Goal: Task Accomplishment & Management: Manage account settings

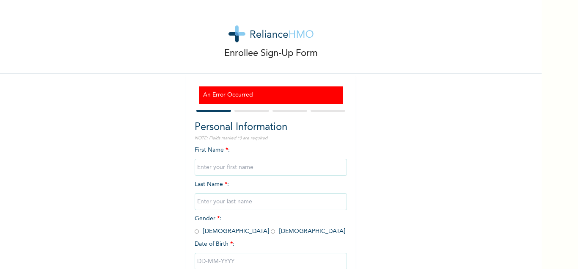
click at [293, 164] on input "text" at bounding box center [271, 167] width 152 height 17
click at [235, 172] on input "text" at bounding box center [271, 167] width 152 height 17
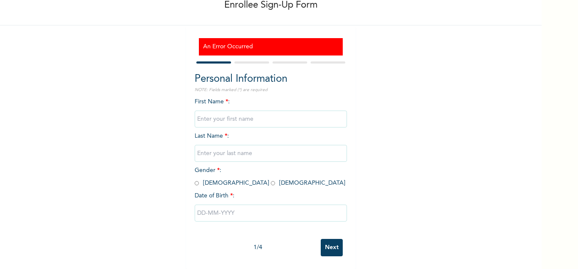
click at [328, 65] on form "Personal Information NOTE: Fields marked (*) are required First Name * : Last N…" at bounding box center [271, 160] width 152 height 201
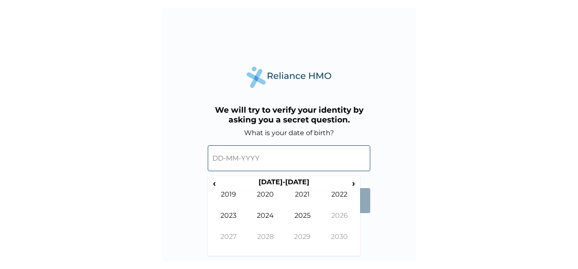
click at [244, 158] on input "text" at bounding box center [289, 158] width 163 height 26
click at [214, 182] on span "‹" at bounding box center [214, 183] width 9 height 11
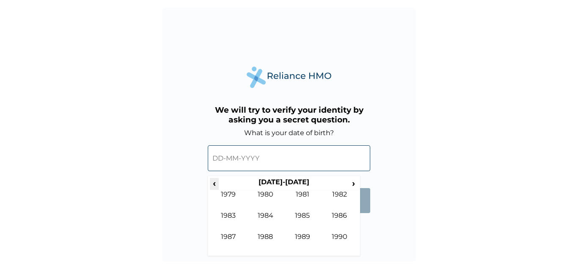
click at [214, 182] on span "‹" at bounding box center [214, 183] width 9 height 11
click at [350, 183] on span "›" at bounding box center [353, 183] width 9 height 11
click at [272, 233] on td "1988" at bounding box center [265, 242] width 37 height 21
click at [269, 196] on td "Feb" at bounding box center [265, 200] width 37 height 21
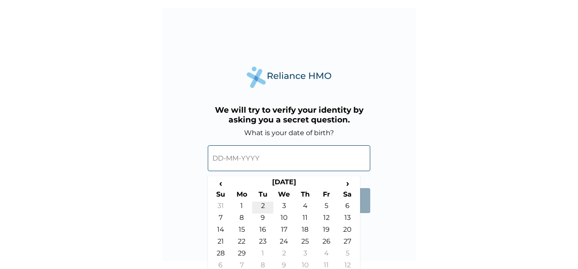
click at [263, 206] on td "2" at bounding box center [262, 208] width 21 height 12
type input "02-02-1988"
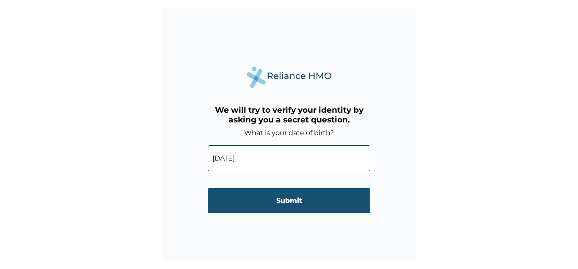
click at [281, 205] on input "Submit" at bounding box center [289, 200] width 163 height 25
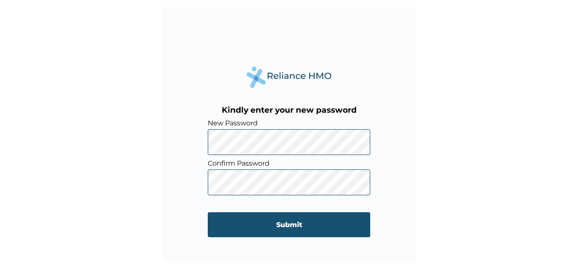
click at [258, 228] on input "Submit" at bounding box center [289, 224] width 163 height 25
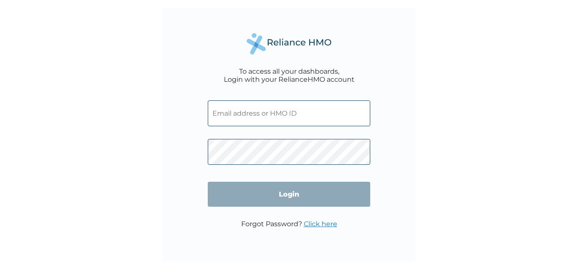
click at [249, 116] on input "text" at bounding box center [289, 113] width 163 height 26
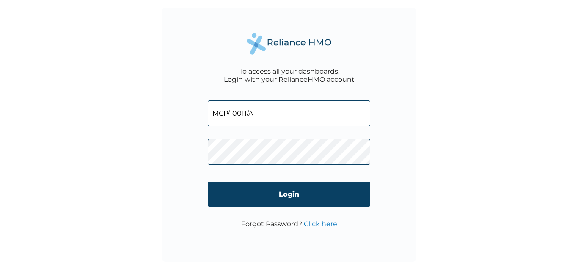
type input "MCP/10011/A"
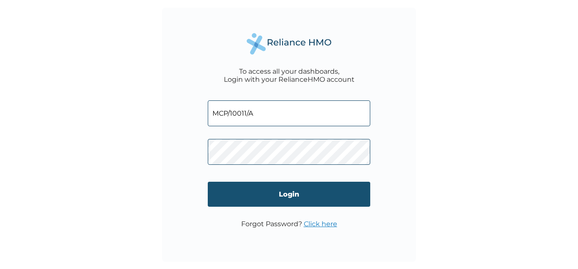
click at [274, 191] on input "Login" at bounding box center [289, 194] width 163 height 25
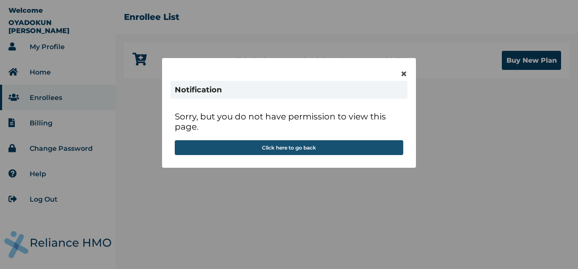
click at [323, 145] on button "Click here to go back" at bounding box center [289, 147] width 229 height 15
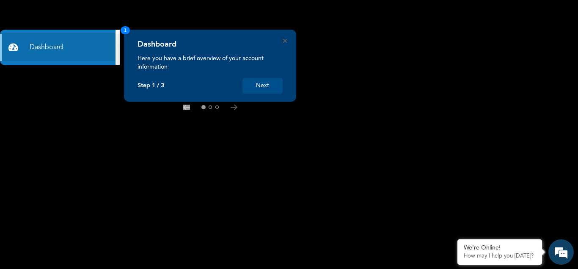
click at [264, 87] on button "Next" at bounding box center [263, 86] width 40 height 16
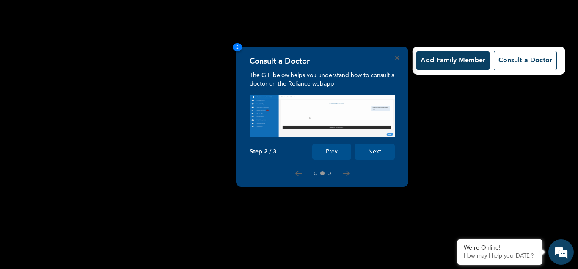
click at [378, 149] on button "Next" at bounding box center [375, 152] width 40 height 16
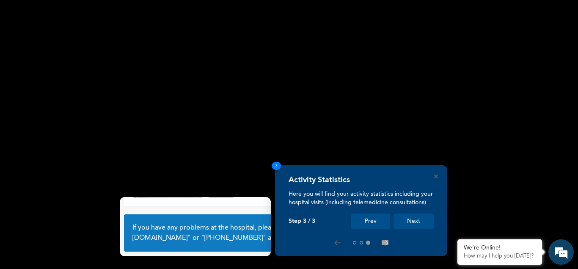
scroll to position [59, 0]
